Goal: Transaction & Acquisition: Subscribe to service/newsletter

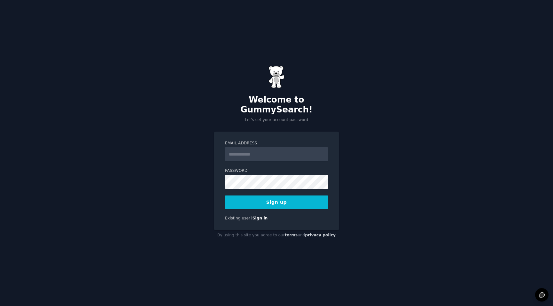
click at [257, 151] on input "Email Address" at bounding box center [276, 154] width 103 height 14
type input "**********"
click at [238, 203] on button "Sign up" at bounding box center [276, 202] width 103 height 13
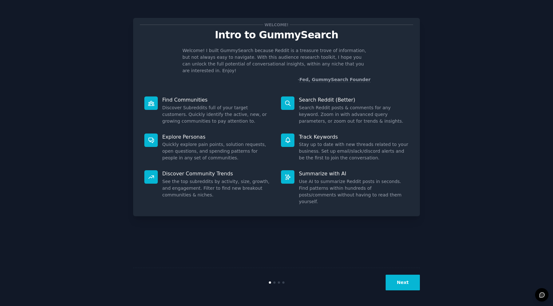
click at [411, 289] on button "Next" at bounding box center [403, 283] width 34 height 16
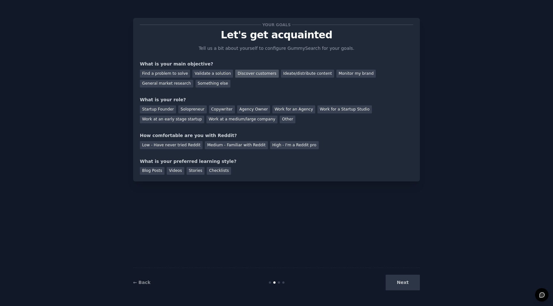
click at [248, 76] on div "Discover customers" at bounding box center [256, 74] width 43 height 8
click at [298, 73] on div "Ideate/distribute content" at bounding box center [307, 74] width 53 height 8
click at [181, 85] on div "General market research" at bounding box center [166, 84] width 53 height 8
click at [245, 76] on div "Discover customers" at bounding box center [256, 74] width 43 height 8
click at [161, 110] on div "Startup Founder" at bounding box center [158, 110] width 36 height 8
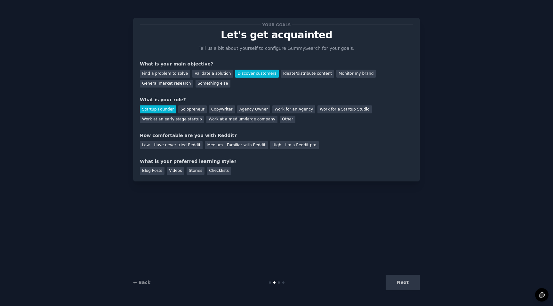
click at [219, 123] on div "Your goals Let's get acquainted Tell us a bit about yourself to configure Gummy…" at bounding box center [276, 100] width 273 height 150
click at [219, 121] on div "Work at a medium/large company" at bounding box center [241, 120] width 71 height 8
click at [166, 110] on div "Startup Founder" at bounding box center [158, 110] width 36 height 8
click at [211, 145] on div "Medium - Familiar with Reddit" at bounding box center [236, 145] width 63 height 8
click at [175, 143] on div "Low - Have never tried Reddit" at bounding box center [171, 145] width 63 height 8
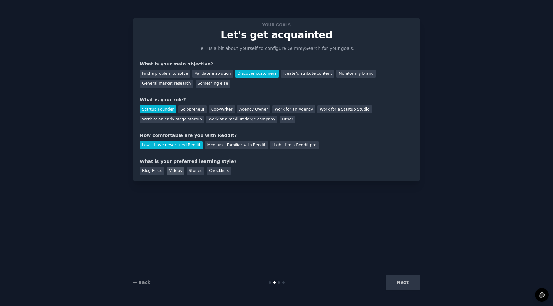
click at [175, 171] on div "Videos" at bounding box center [176, 171] width 18 height 8
click at [411, 285] on button "Next" at bounding box center [403, 283] width 34 height 16
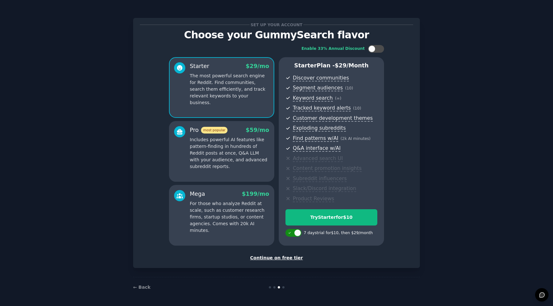
click at [296, 235] on div at bounding box center [297, 233] width 7 height 7
click at [296, 235] on div at bounding box center [293, 233] width 16 height 8
checkbox input "true"
click at [472, 229] on div "Set up your account Choose your GummySearch flavor Enable 33% Annual Discount S…" at bounding box center [276, 153] width 535 height 289
click at [329, 217] on div "Try Starter for $10" at bounding box center [331, 217] width 91 height 7
